Goal: Find specific page/section: Find specific page/section

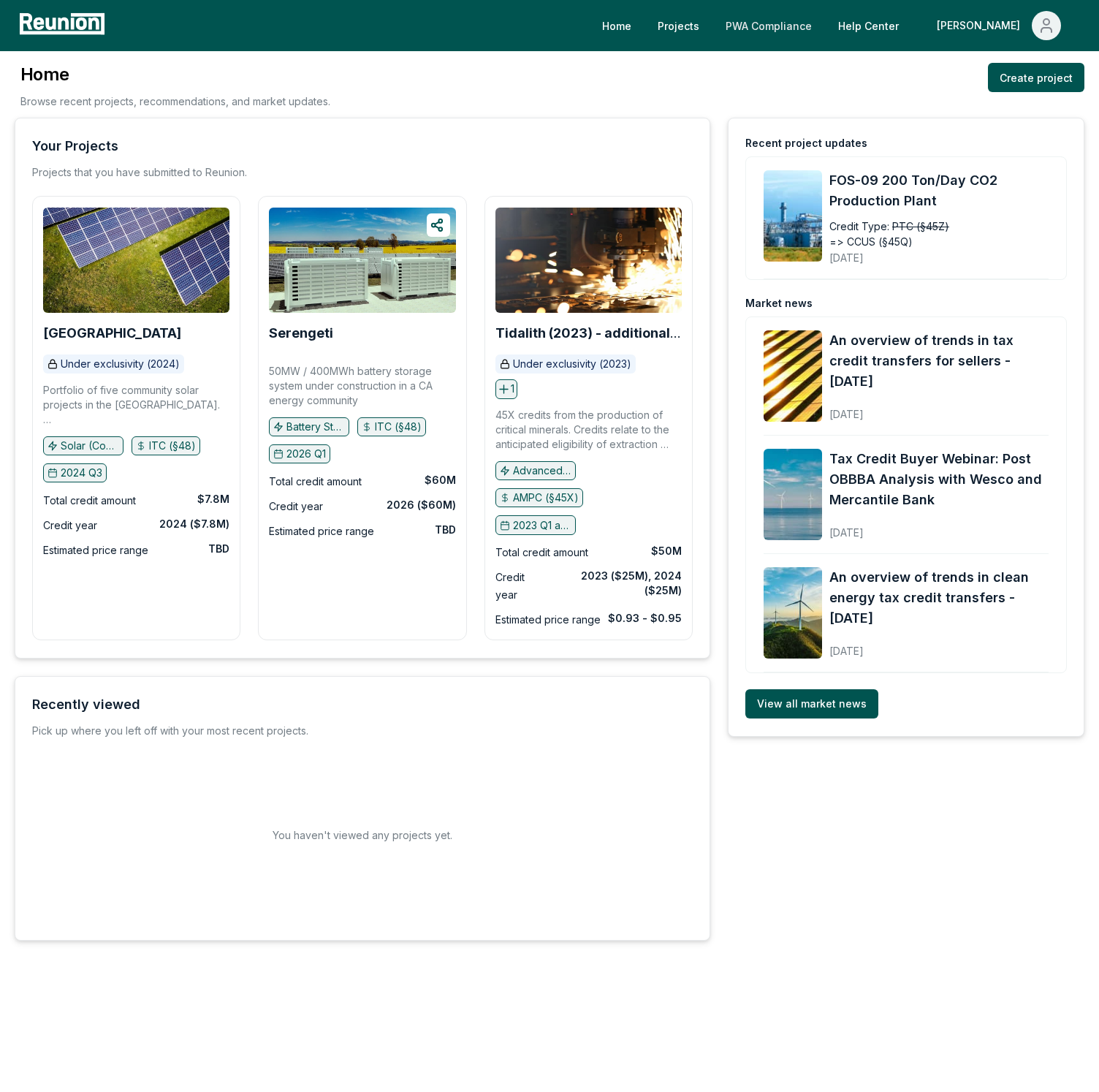
click at [807, 30] on link "PWA Compliance" at bounding box center [768, 25] width 110 height 29
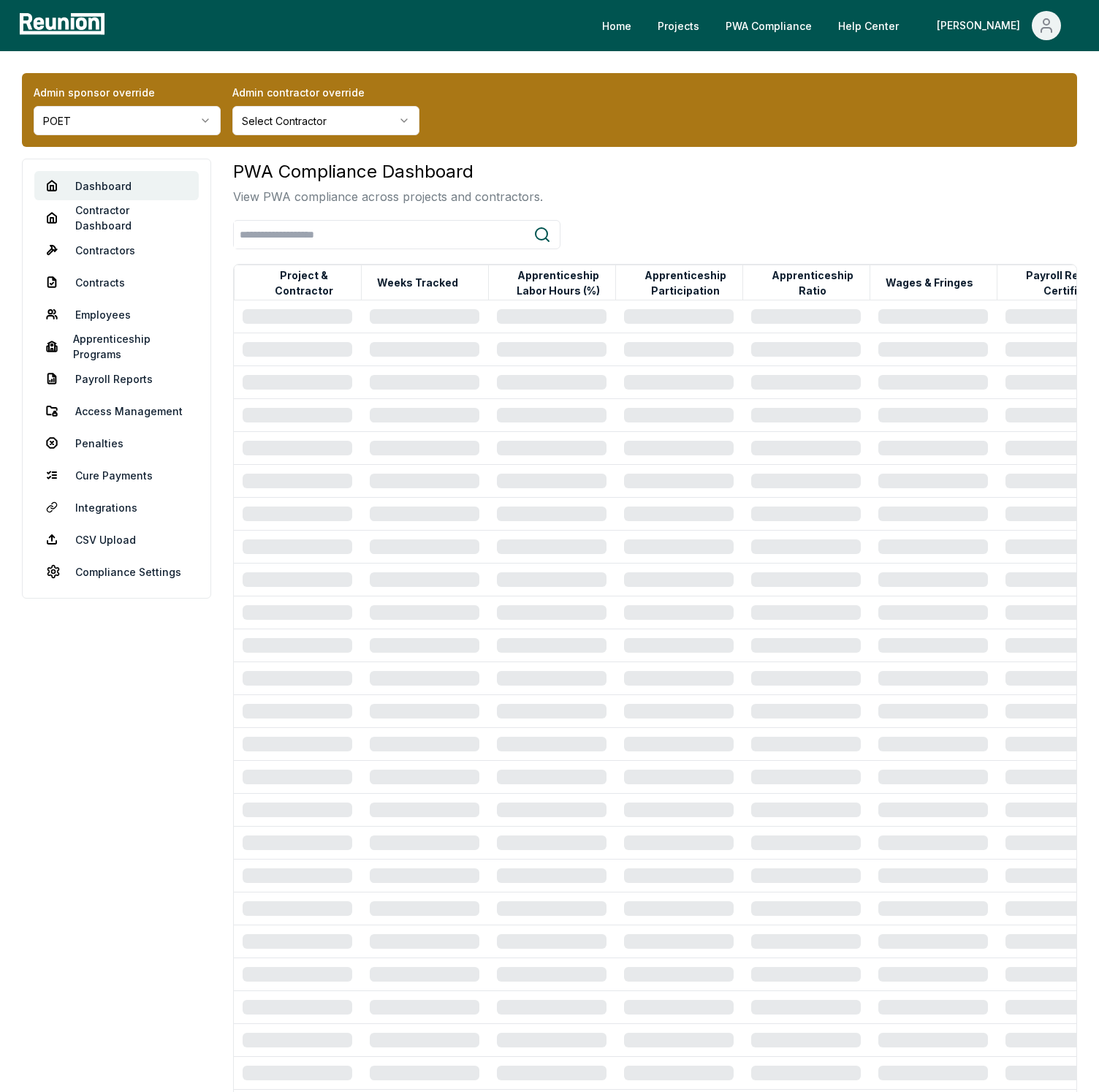
click at [644, 172] on div "PWA Compliance Dashboard View PWA compliance across projects and contractors." at bounding box center [654, 182] width 844 height 47
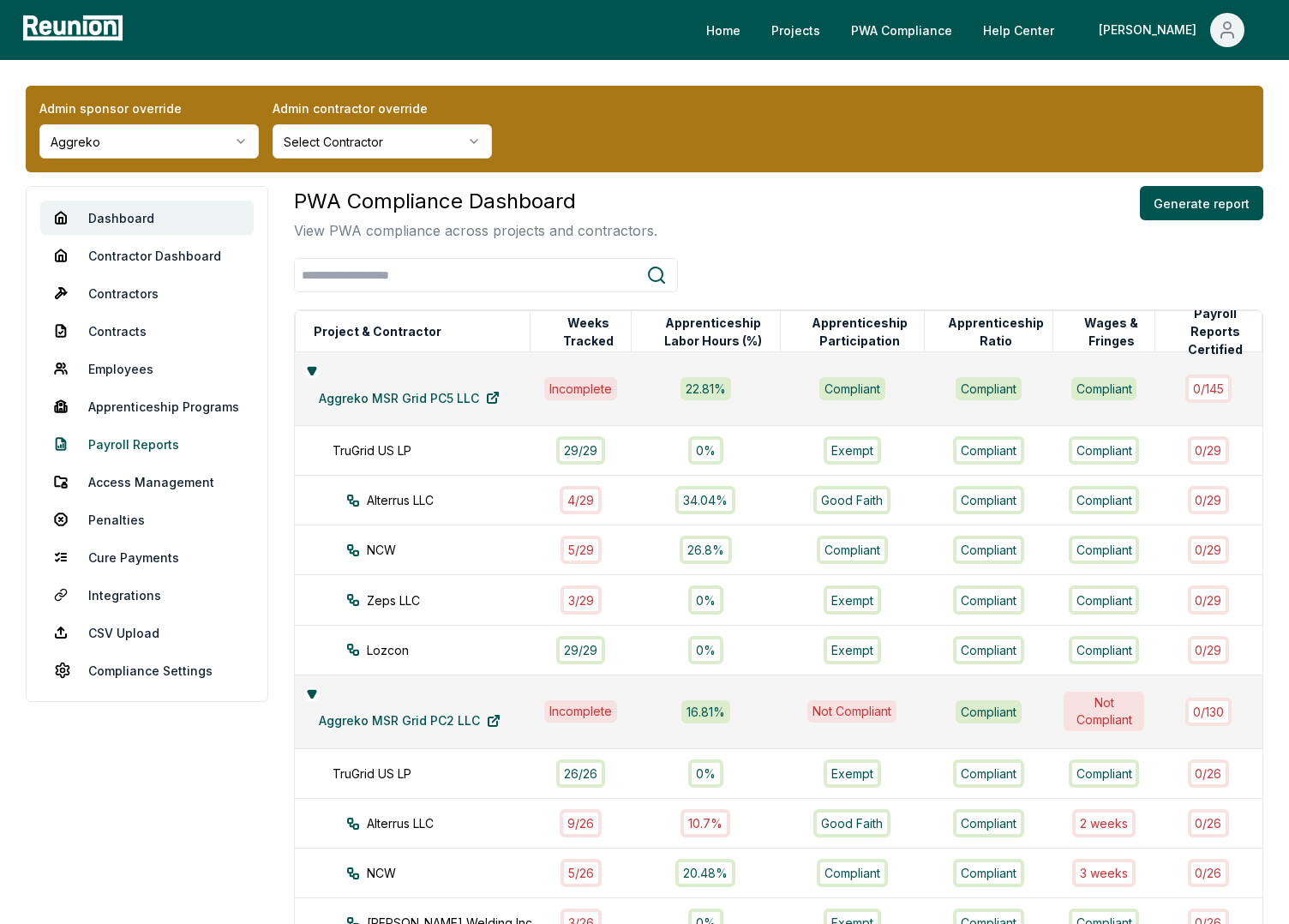
click at [132, 431] on link "Payroll Reports" at bounding box center [146, 443] width 213 height 34
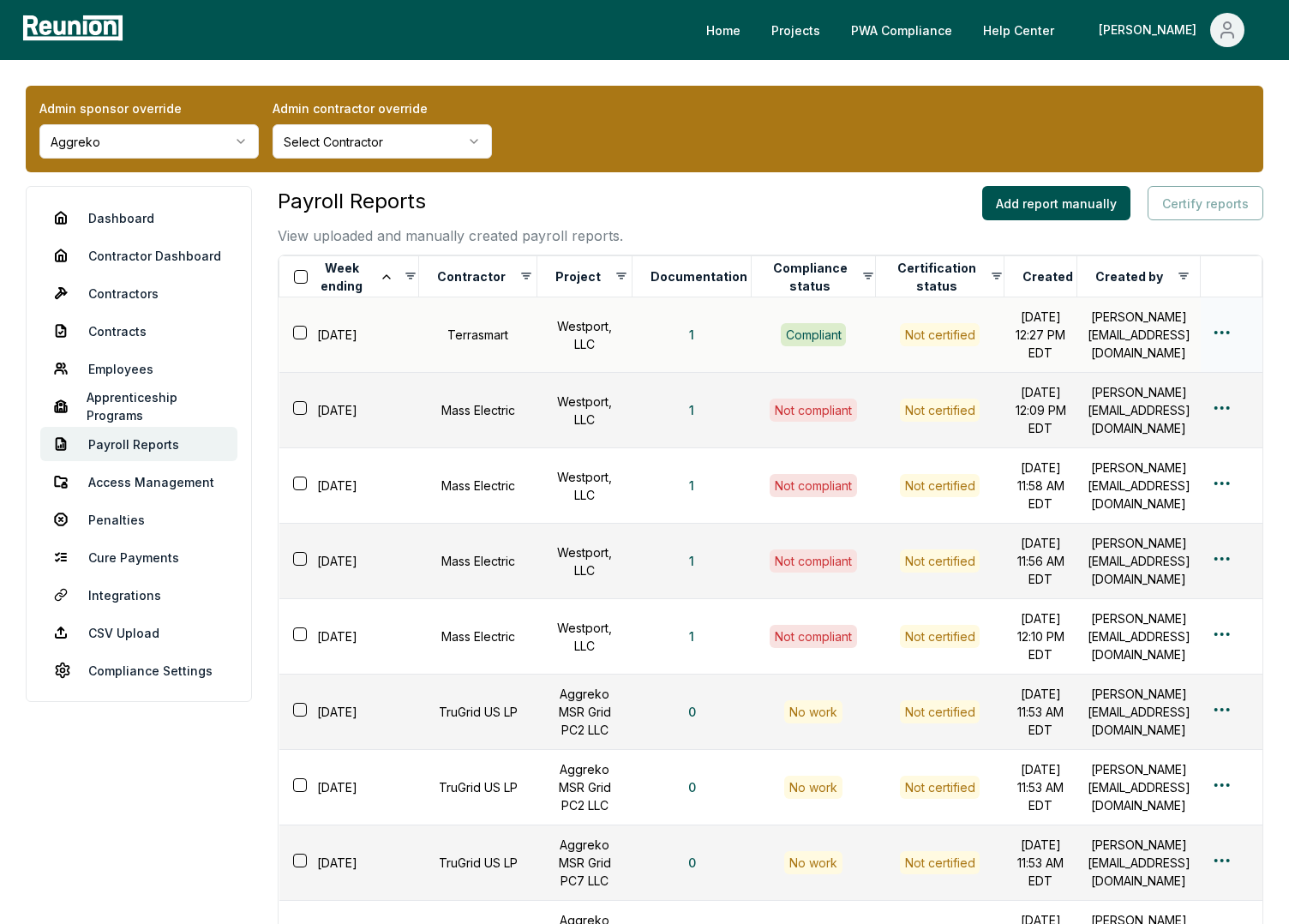
click at [1228, 336] on html "Please visit us on your desktop We're working on making our marketplace mobile-…" at bounding box center [644, 633] width 1289 height 1266
click at [1146, 414] on div "Edit" at bounding box center [1193, 409] width 163 height 29
